Goal: Find contact information: Find contact information

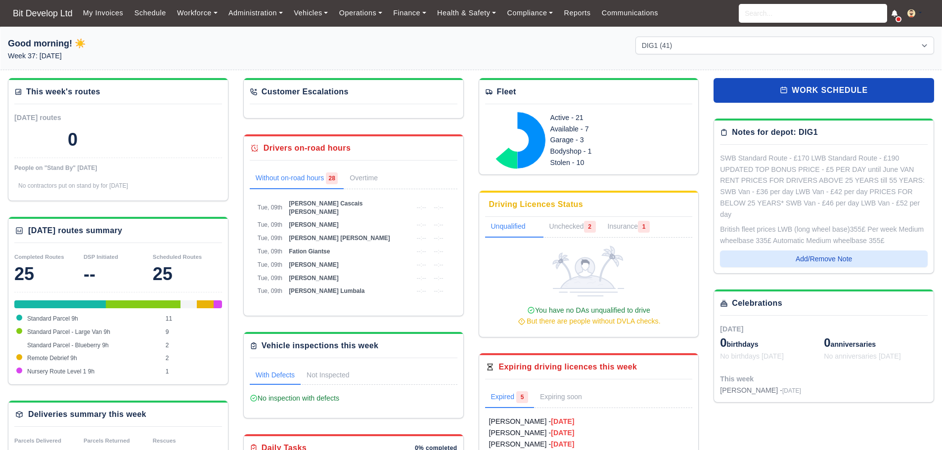
select select "2"
click at [191, 17] on link "Workforce" at bounding box center [197, 12] width 51 height 19
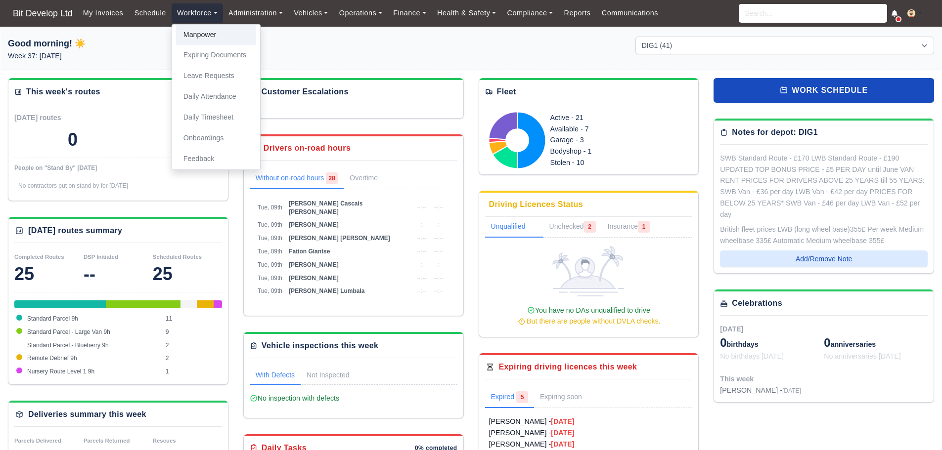
click at [191, 34] on link "Manpower" at bounding box center [216, 35] width 80 height 21
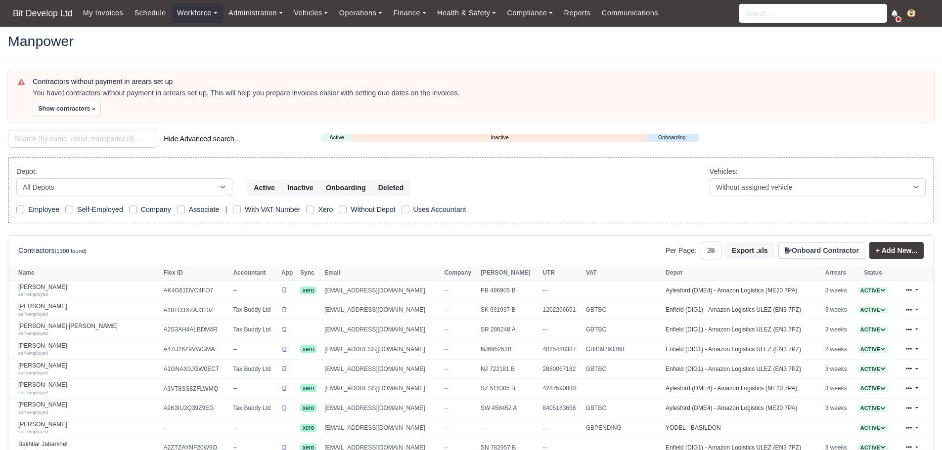
select select "25"
click at [97, 133] on input "search" at bounding box center [82, 139] width 149 height 18
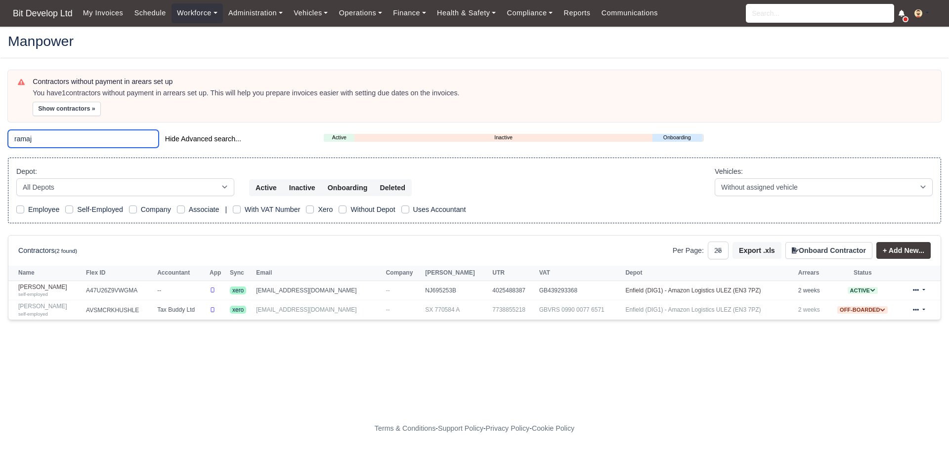
type input "ramaj"
click at [64, 287] on link "[PERSON_NAME] self-employed" at bounding box center [49, 291] width 63 height 14
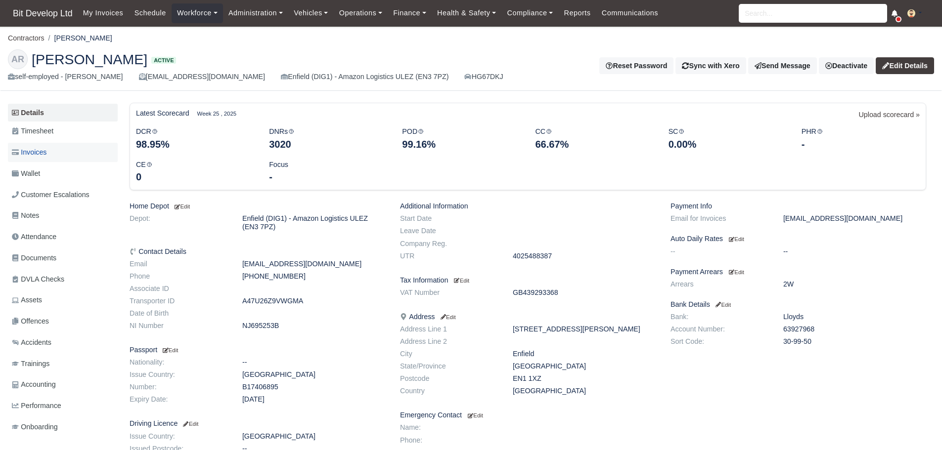
click at [44, 149] on span "Invoices" at bounding box center [29, 152] width 35 height 11
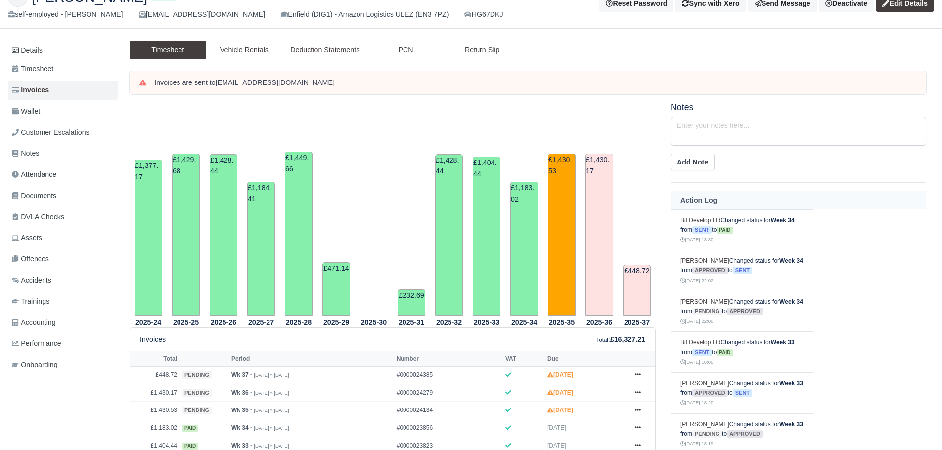
scroll to position [198, 0]
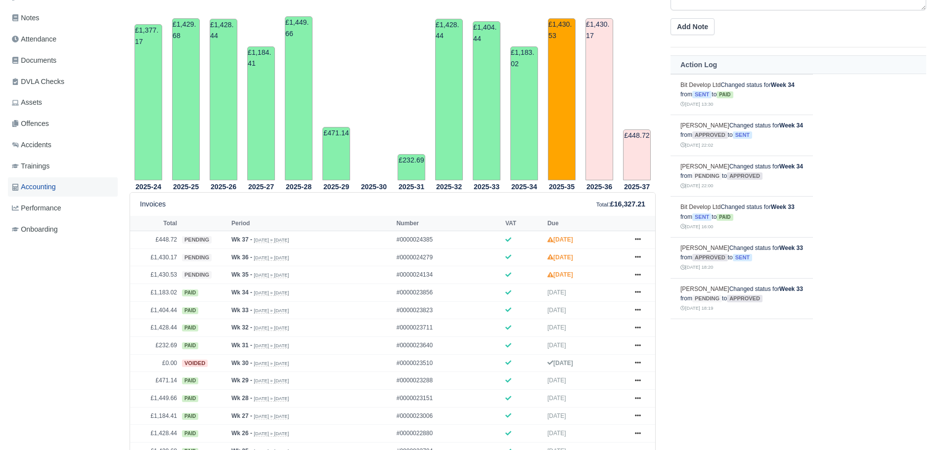
click at [47, 187] on span "Accounting" at bounding box center [34, 186] width 44 height 11
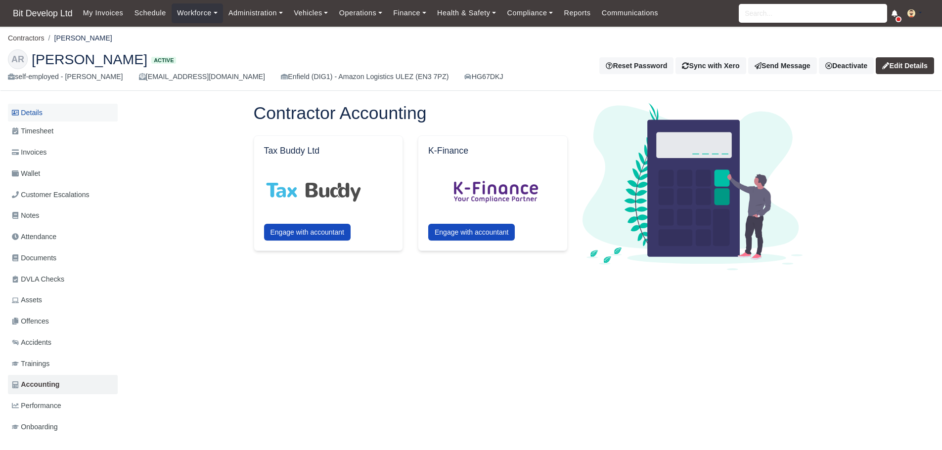
click at [32, 112] on link "Details" at bounding box center [63, 113] width 110 height 18
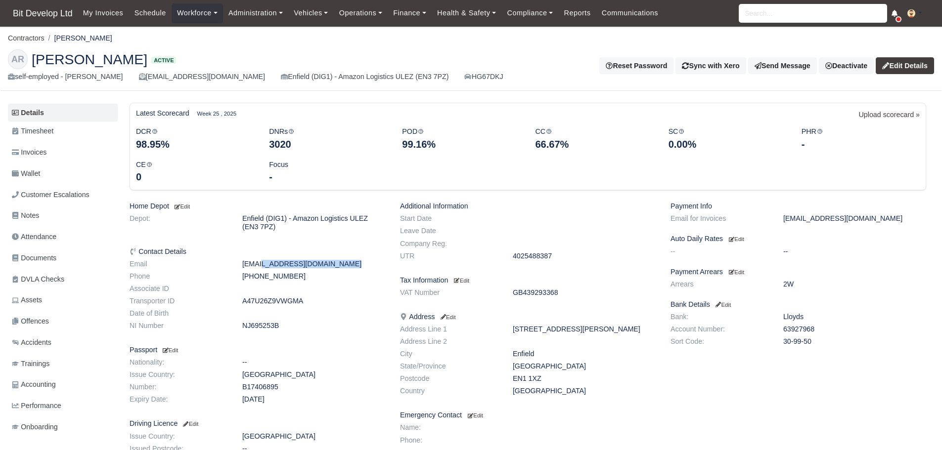
drag, startPoint x: 325, startPoint y: 266, endPoint x: 244, endPoint y: 263, distance: 81.6
click at [244, 264] on dd "[EMAIL_ADDRESS][DOMAIN_NAME]" at bounding box center [314, 264] width 158 height 8
copy dd "[EMAIL_ADDRESS][DOMAIN_NAME]"
